Goal: Information Seeking & Learning: Understand process/instructions

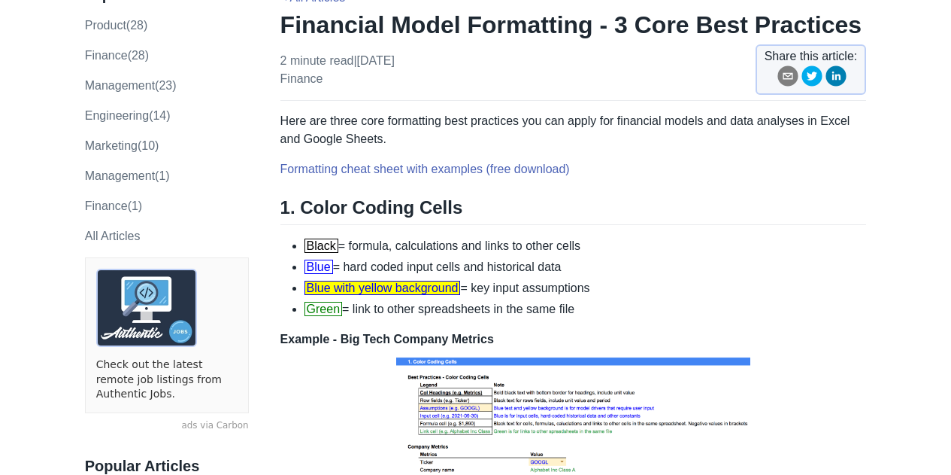
scroll to position [150, 0]
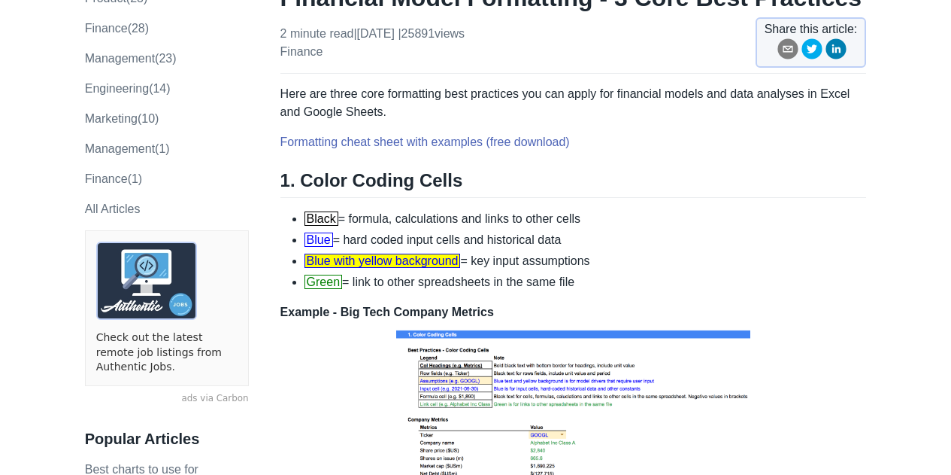
drag, startPoint x: 583, startPoint y: 281, endPoint x: 297, endPoint y: 211, distance: 294.2
click at [297, 211] on ul "Black = formula, calculations and links to other cells Blue = hard coded input …" at bounding box center [573, 250] width 587 height 81
click at [632, 259] on li "Blue with yellow background = key input assumptions" at bounding box center [586, 261] width 562 height 18
drag, startPoint x: 348, startPoint y: 241, endPoint x: 605, endPoint y: 245, distance: 256.5
click at [605, 245] on li "Blue = hard coded input cells and historical data" at bounding box center [586, 240] width 562 height 18
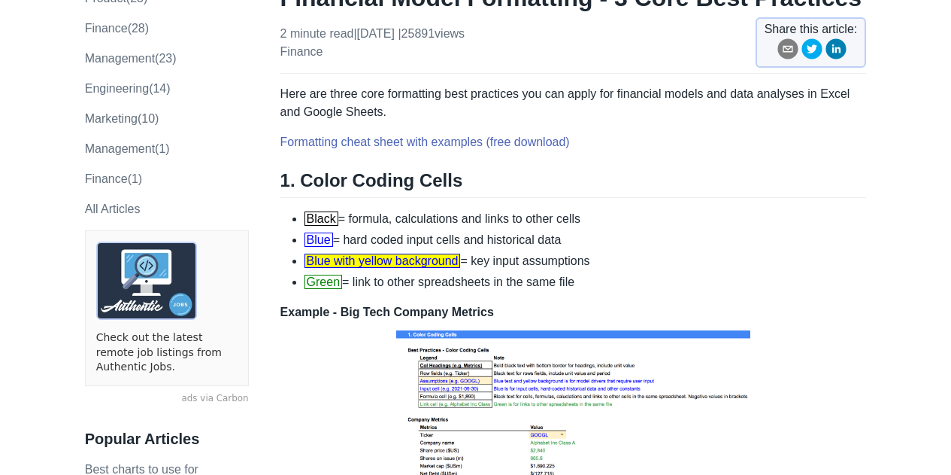
copy li "hard coded input cells and historical data"
drag, startPoint x: 476, startPoint y: 262, endPoint x: 565, endPoint y: 270, distance: 89.9
click at [637, 269] on ul "Black = formula, calculations and links to other cells Blue = hard coded input …" at bounding box center [573, 250] width 587 height 81
click at [492, 265] on li "Blue with yellow background = key input assumptions" at bounding box center [586, 261] width 562 height 18
drag, startPoint x: 481, startPoint y: 262, endPoint x: 619, endPoint y: 265, distance: 138.4
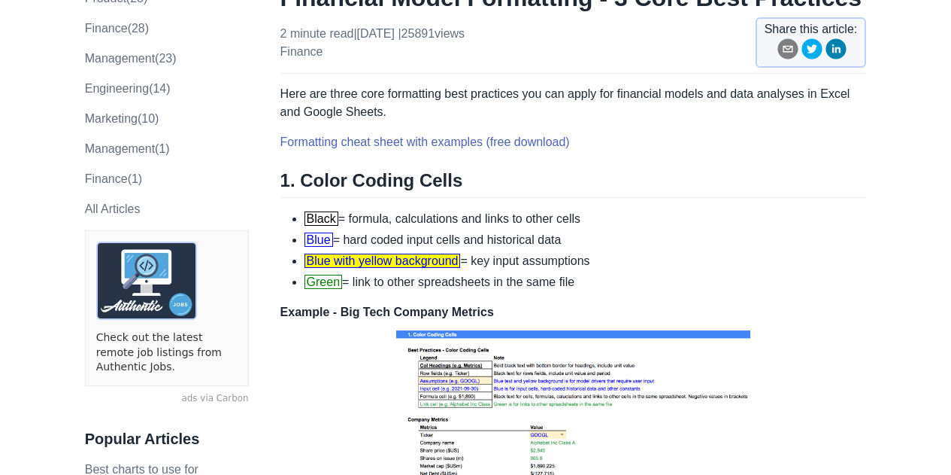
click at [619, 265] on li "Blue with yellow background = key input assumptions" at bounding box center [586, 261] width 562 height 18
drag, startPoint x: 478, startPoint y: 259, endPoint x: 622, endPoint y: 260, distance: 143.6
click at [622, 260] on li "Blue with yellow background = key input assumptions" at bounding box center [586, 261] width 562 height 18
copy li "key input assumptions"
drag, startPoint x: 363, startPoint y: 282, endPoint x: 628, endPoint y: 283, distance: 264.7
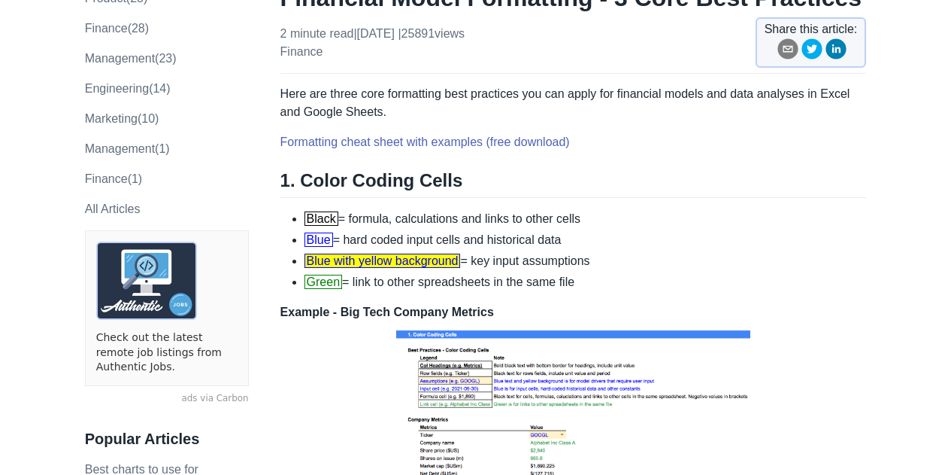
click at [628, 284] on li "Green = link to other spreadsheets in the same file" at bounding box center [586, 282] width 562 height 18
copy li "link to other spreadsheets in the same file"
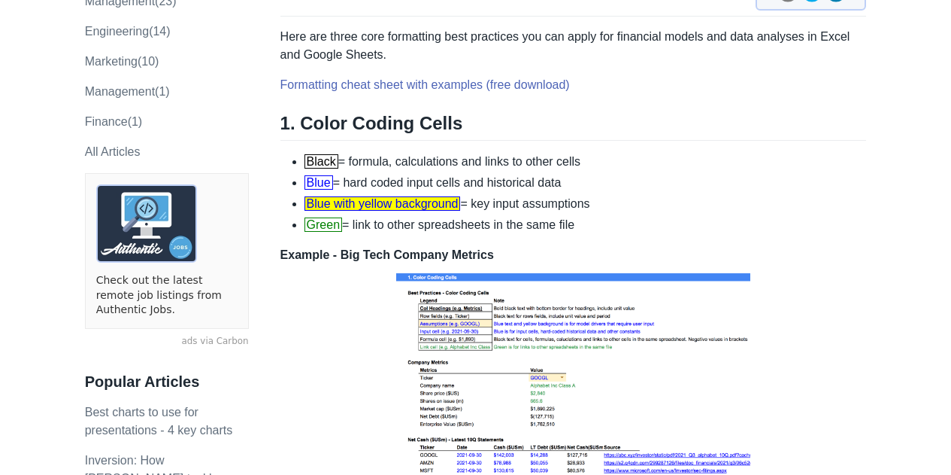
scroll to position [226, 0]
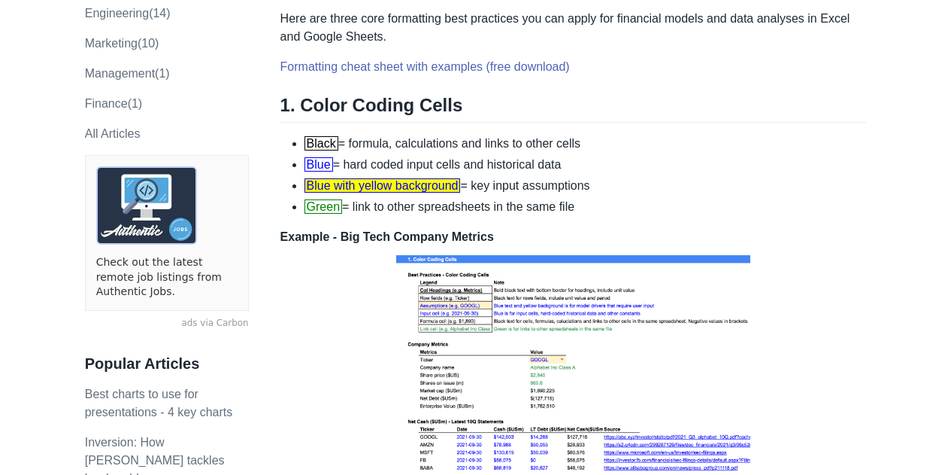
drag, startPoint x: 350, startPoint y: 145, endPoint x: 596, endPoint y: 146, distance: 245.1
click at [596, 146] on li "Black = formula, calculations and links to other cells" at bounding box center [586, 144] width 562 height 18
copy li "formula, calculations and links to other cells"
drag, startPoint x: 356, startPoint y: 208, endPoint x: 618, endPoint y: 208, distance: 261.7
click at [618, 208] on li "Green = link to other spreadsheets in the same file" at bounding box center [586, 207] width 562 height 18
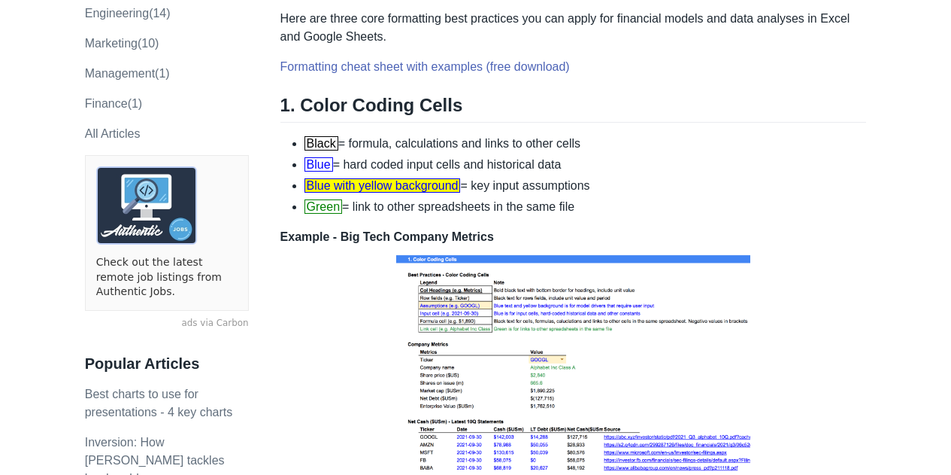
copy li "link to other spreadsheets in the same file"
drag, startPoint x: 353, startPoint y: 203, endPoint x: 617, endPoint y: 208, distance: 264.7
click at [617, 208] on li "Green = link to other spreadsheets in the same file" at bounding box center [586, 207] width 562 height 18
copy li "link to other spreadsheets in the same file"
